Goal: Task Accomplishment & Management: Use online tool/utility

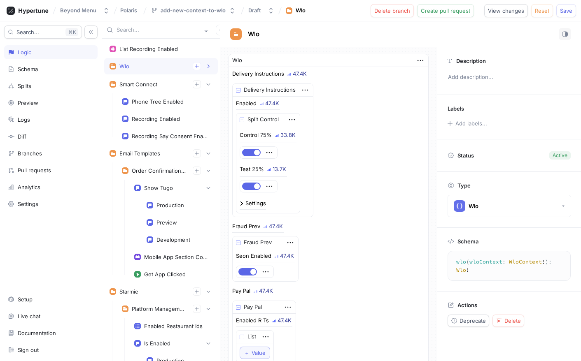
scroll to position [19, 0]
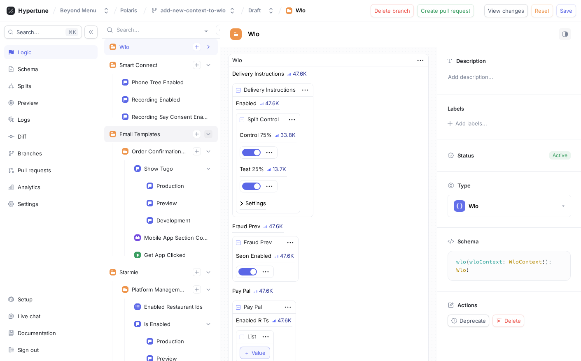
click at [206, 132] on icon "button" at bounding box center [208, 134] width 5 height 5
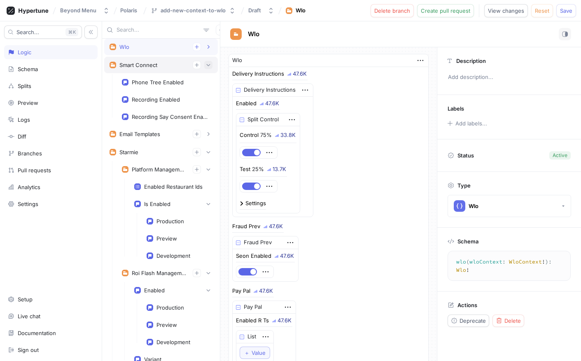
click at [206, 64] on icon "button" at bounding box center [208, 65] width 5 height 5
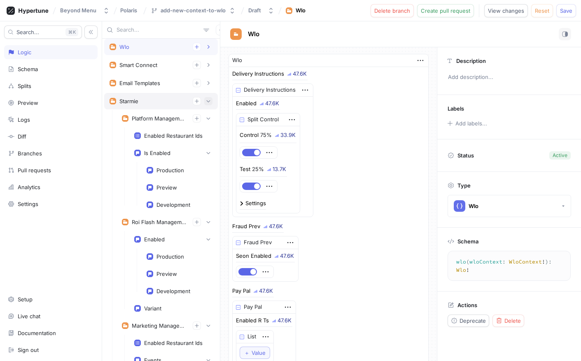
click at [205, 100] on button "button" at bounding box center [208, 101] width 8 height 8
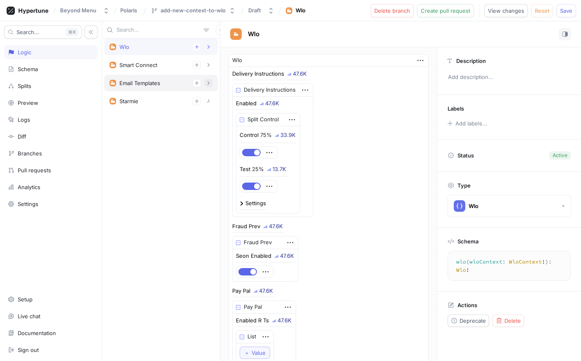
scroll to position [0, 0]
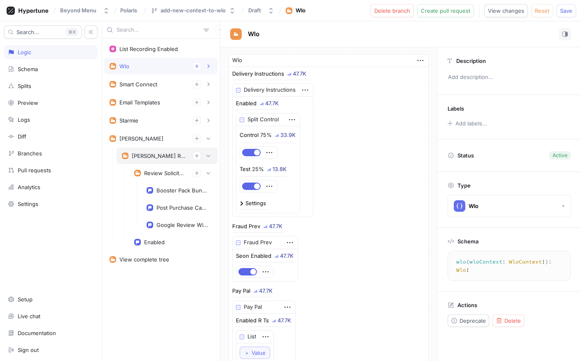
click at [164, 156] on div "[PERSON_NAME] Reputation Management" at bounding box center [159, 156] width 54 height 7
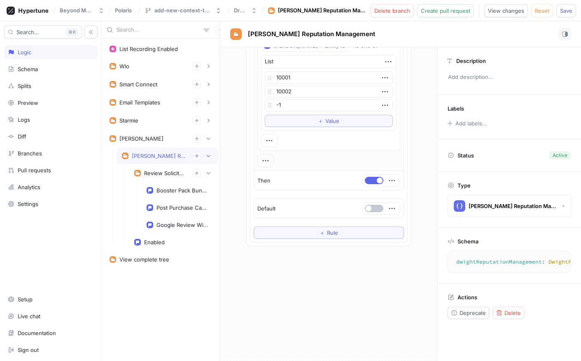
scroll to position [360, 0]
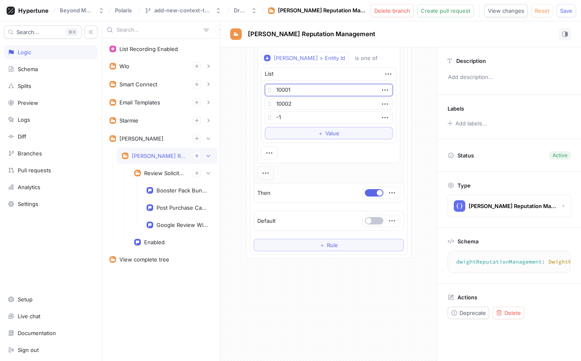
click at [284, 92] on input "10001" at bounding box center [329, 90] width 128 height 12
click at [283, 104] on input "10002" at bounding box center [329, 104] width 128 height 12
click at [380, 118] on icon "button" at bounding box center [384, 117] width 9 height 9
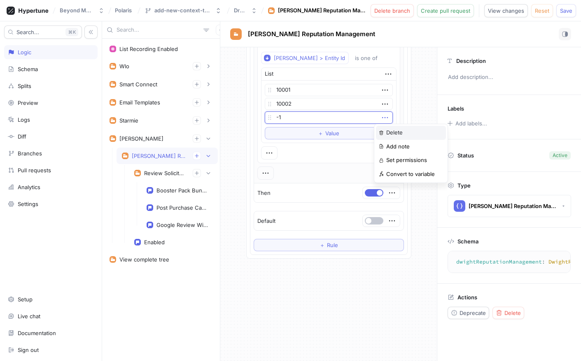
click at [388, 136] on p "Delete" at bounding box center [394, 133] width 16 height 8
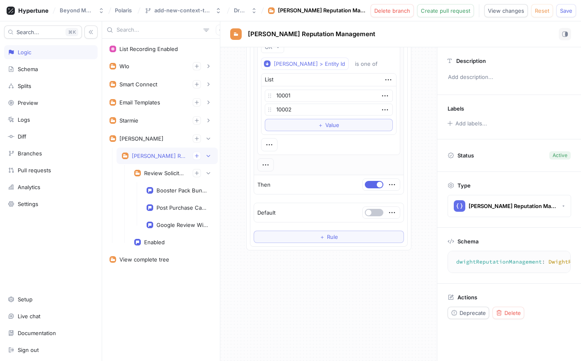
scroll to position [345, 0]
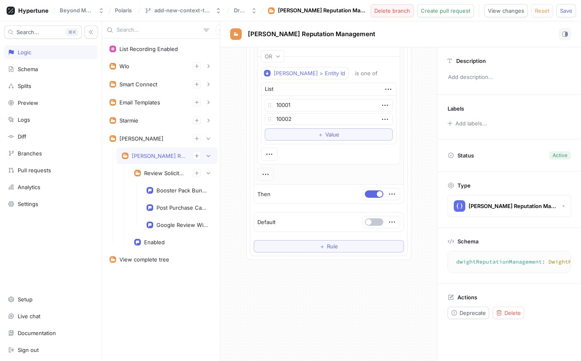
type textarea "x"
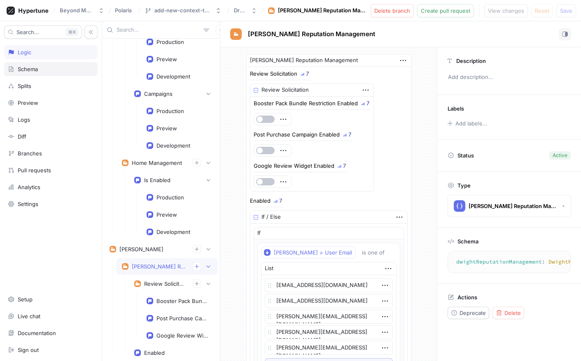
click at [49, 65] on div "Schema" at bounding box center [50, 69] width 93 height 14
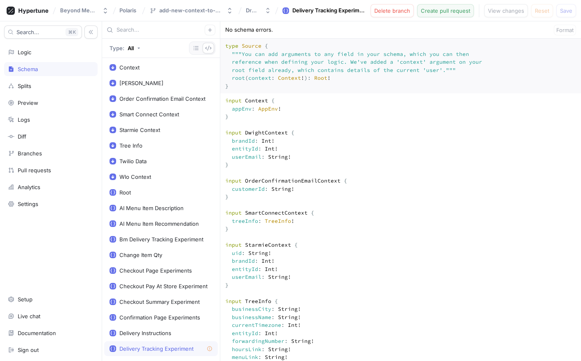
click at [449, 9] on span "Create pull request" at bounding box center [444, 10] width 49 height 5
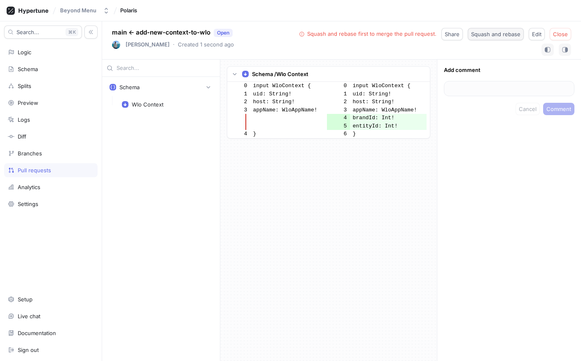
click at [511, 35] on span "Squash and rebase" at bounding box center [495, 34] width 49 height 5
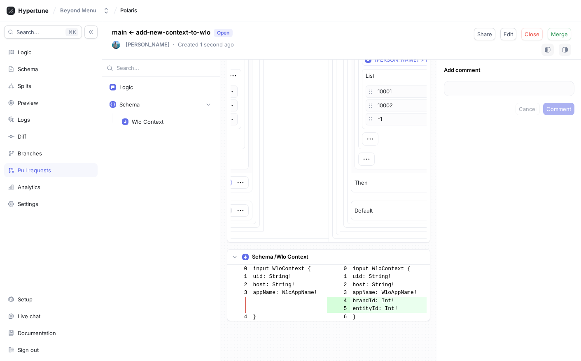
scroll to position [13219, 0]
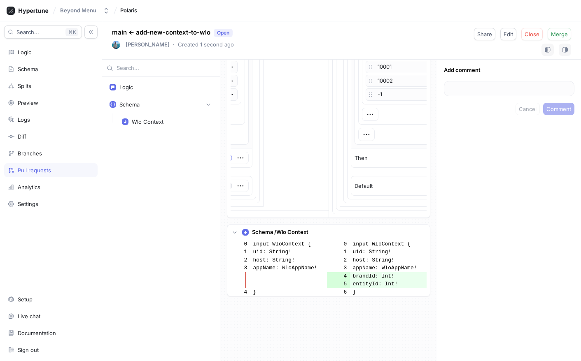
click at [30, 167] on div "Pull requests" at bounding box center [34, 170] width 33 height 7
type textarea "x"
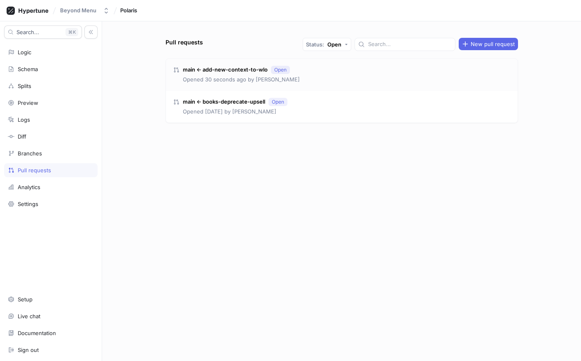
click at [236, 68] on p "main ← add-new-context-to-wlo" at bounding box center [225, 70] width 85 height 8
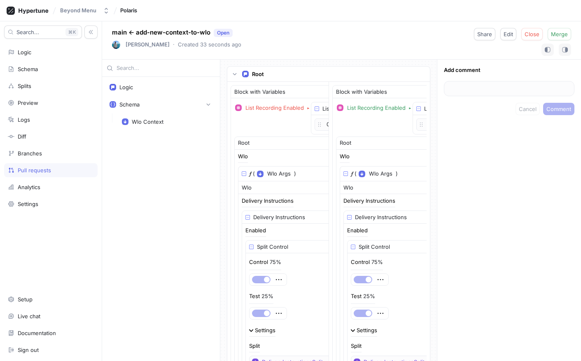
type textarea "x"
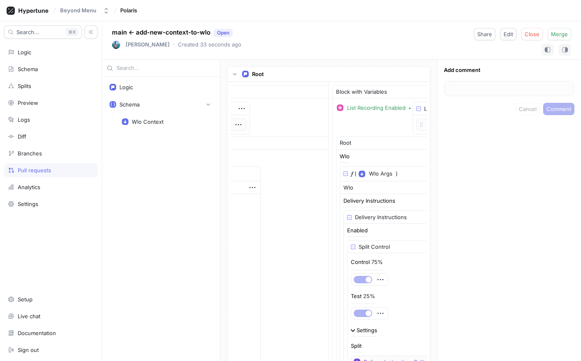
scroll to position [0, 180]
click at [230, 72] on button "button" at bounding box center [234, 74] width 8 height 8
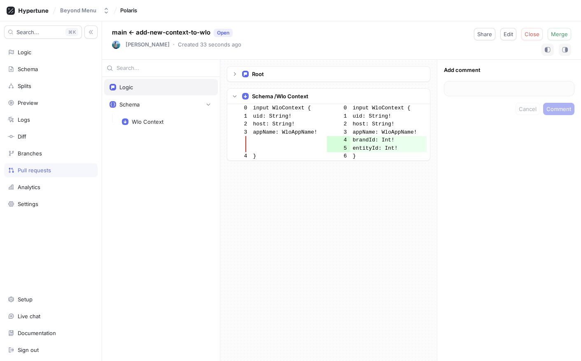
click at [174, 92] on div "Logic" at bounding box center [161, 87] width 114 height 16
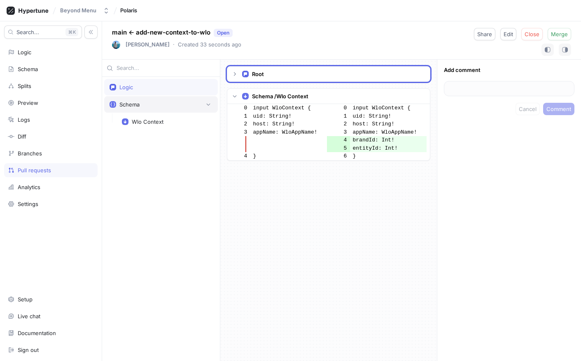
click at [175, 98] on div "Schema" at bounding box center [161, 104] width 114 height 16
click at [176, 106] on div "Schema" at bounding box center [160, 104] width 103 height 8
click at [174, 117] on div "Wlo Context" at bounding box center [166, 122] width 101 height 16
